Goal: Task Accomplishment & Management: Use online tool/utility

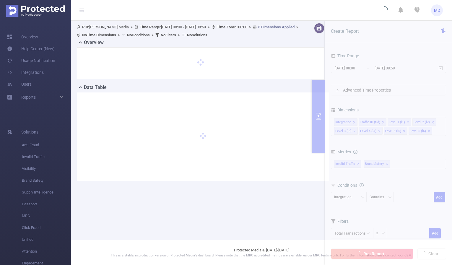
drag, startPoint x: 221, startPoint y: 63, endPoint x: 291, endPoint y: 97, distance: 78.0
click at [272, 95] on div "Overview Data Table" at bounding box center [203, 110] width 252 height 142
click at [279, 86] on div "Data Table" at bounding box center [203, 88] width 252 height 8
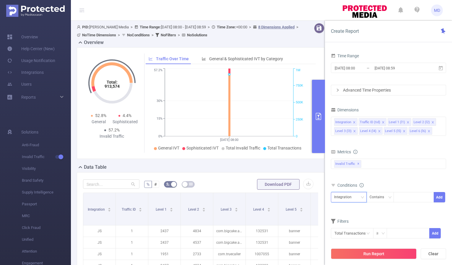
click at [361, 197] on icon "icon: down" at bounding box center [362, 197] width 3 height 2
click at [351, 155] on li "Level 3 (l3)" at bounding box center [349, 157] width 36 height 9
click at [420, 194] on div at bounding box center [413, 197] width 34 height 10
paste input "[DOMAIN_NAME]"
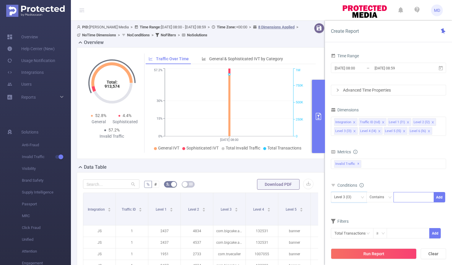
type input "[DOMAIN_NAME]"
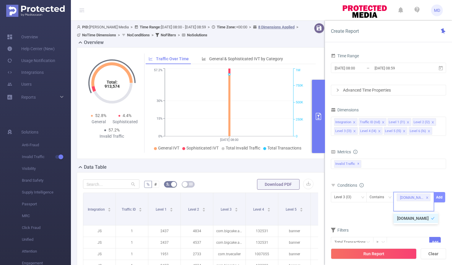
click at [439, 196] on button "Add" at bounding box center [439, 197] width 12 height 10
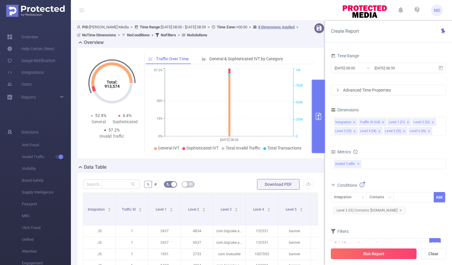
click at [354, 252] on button "Run Report" at bounding box center [374, 253] width 86 height 11
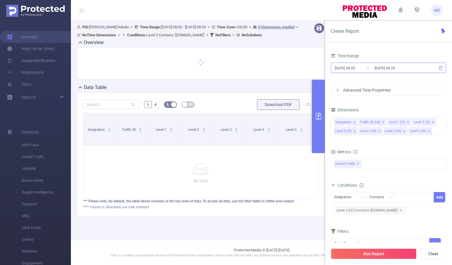
click at [355, 69] on input "[DATE] 08:00" at bounding box center [358, 68] width 48 height 8
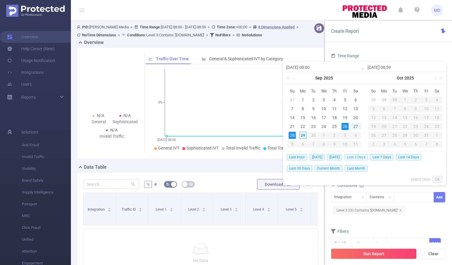
click at [358, 159] on span "Last 3 Days" at bounding box center [355, 157] width 23 height 6
type input "[DATE] 00:00"
type input "[DATE] 23:59"
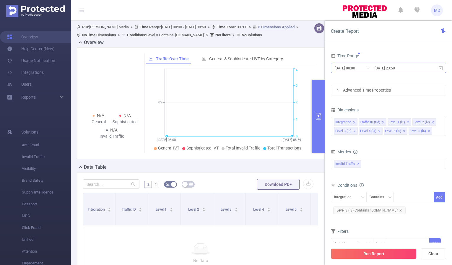
click at [354, 70] on input "[DATE] 00:00" at bounding box center [358, 68] width 48 height 8
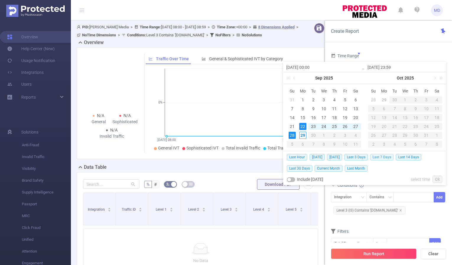
click at [388, 156] on span "Last 7 Days" at bounding box center [381, 157] width 23 height 6
type input "[DATE] 00:00"
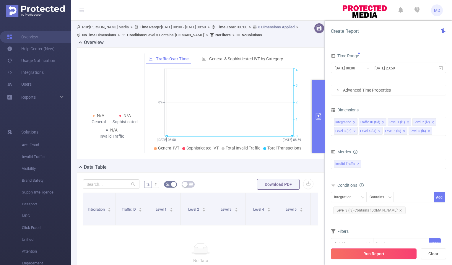
click at [389, 259] on button "Run Report" at bounding box center [374, 253] width 86 height 11
